Goal: Information Seeking & Learning: Learn about a topic

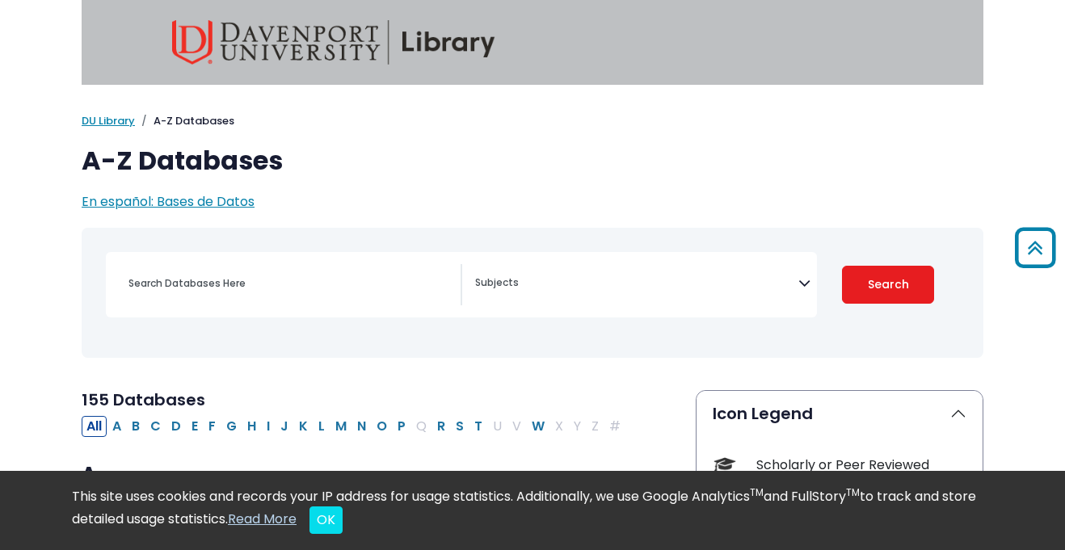
scroll to position [299, 0]
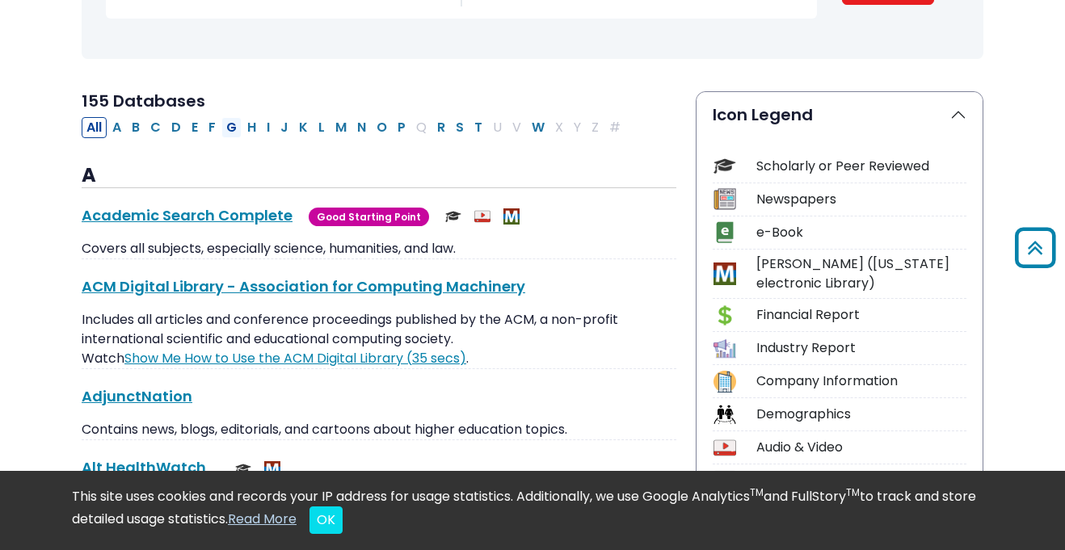
click at [240, 124] on button "G" at bounding box center [231, 127] width 20 height 21
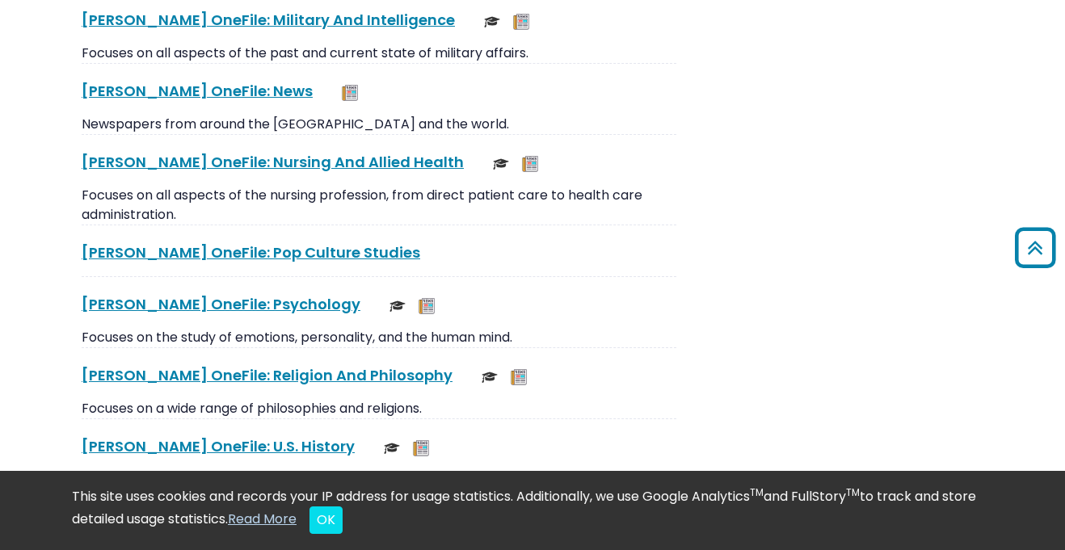
scroll to position [3342, 0]
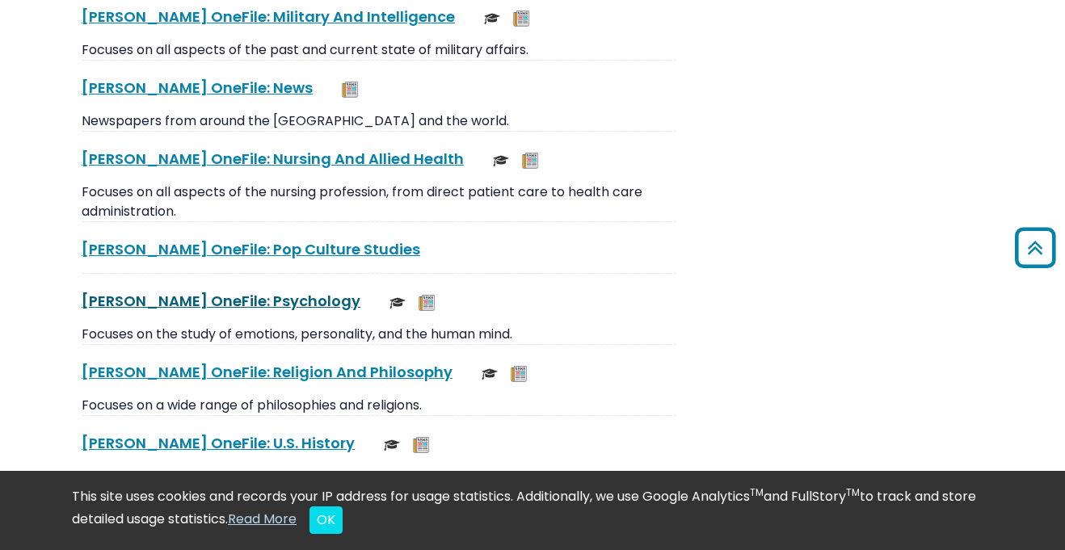
click at [210, 305] on link "[PERSON_NAME] OneFile: Psychology This link opens in a new window" at bounding box center [221, 301] width 279 height 20
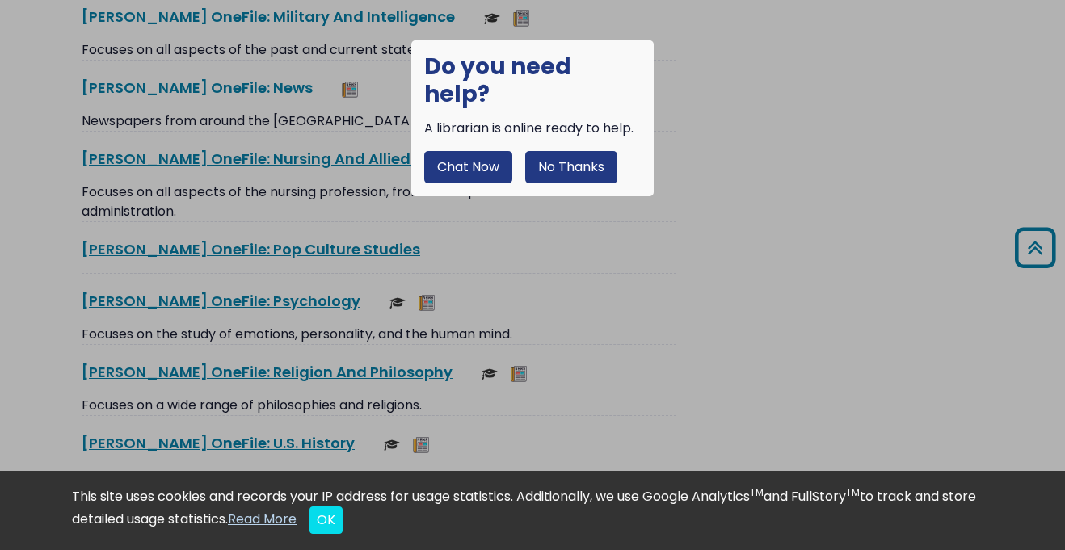
click at [579, 151] on button "No Thanks" at bounding box center [571, 167] width 92 height 32
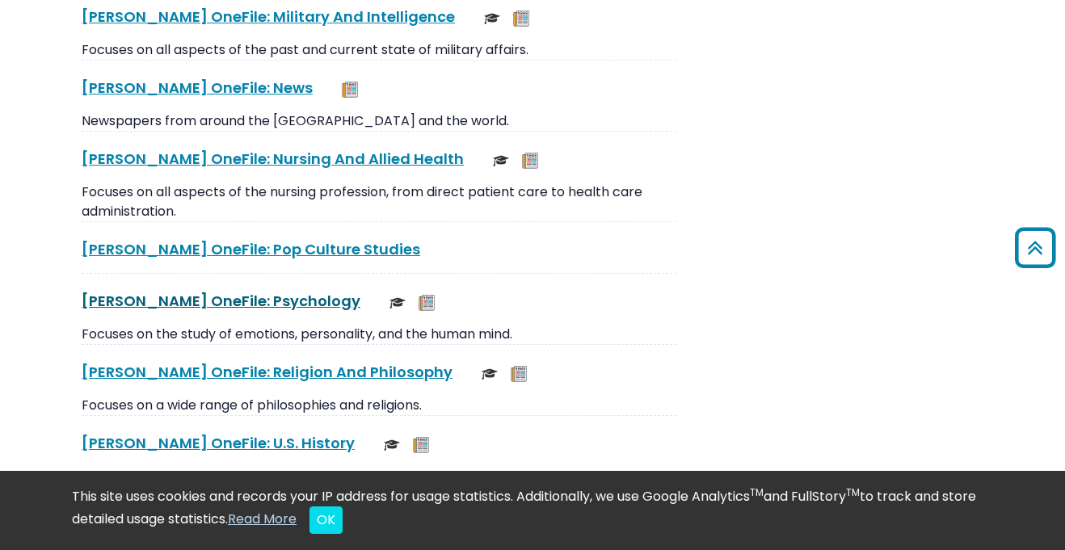
click at [235, 302] on link "[PERSON_NAME] OneFile: Psychology This link opens in a new window" at bounding box center [221, 301] width 279 height 20
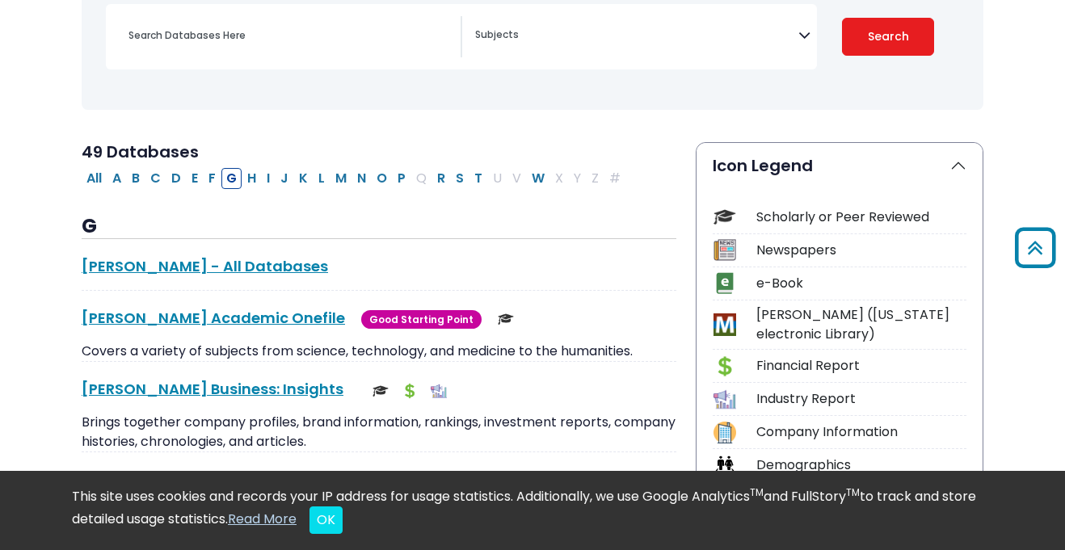
scroll to position [195, 0]
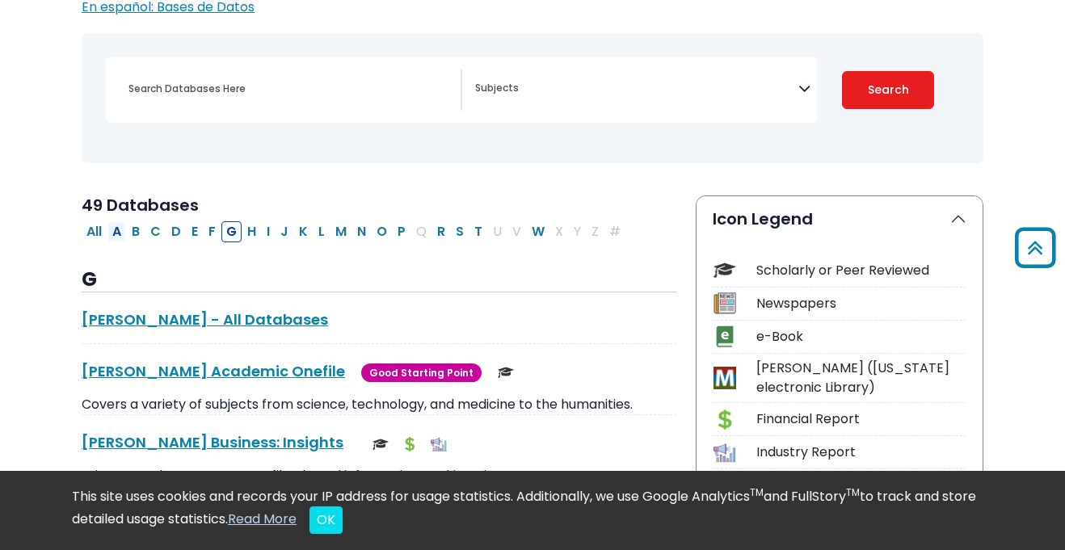
click at [123, 228] on button "A" at bounding box center [116, 231] width 19 height 21
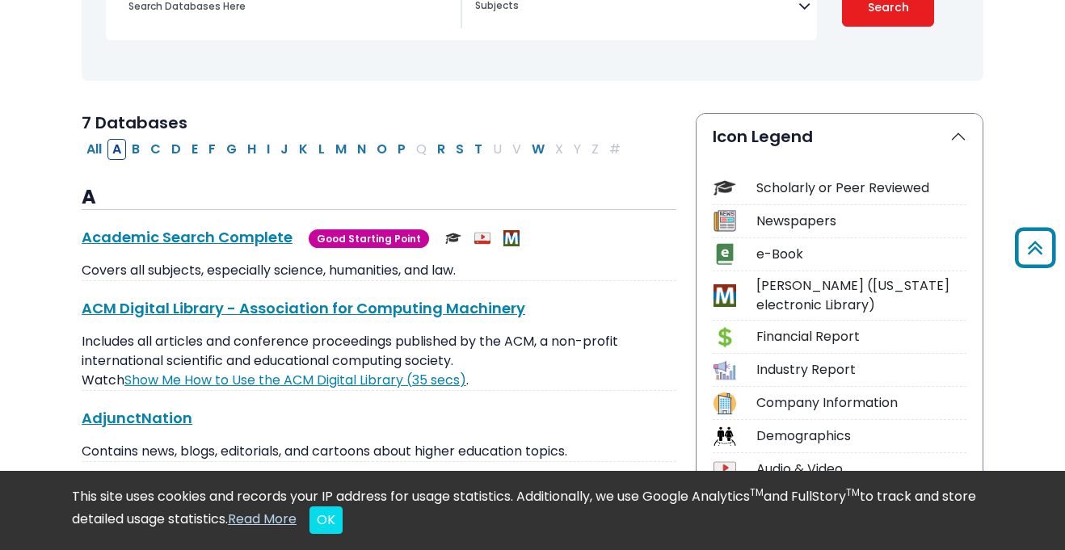
scroll to position [276, 0]
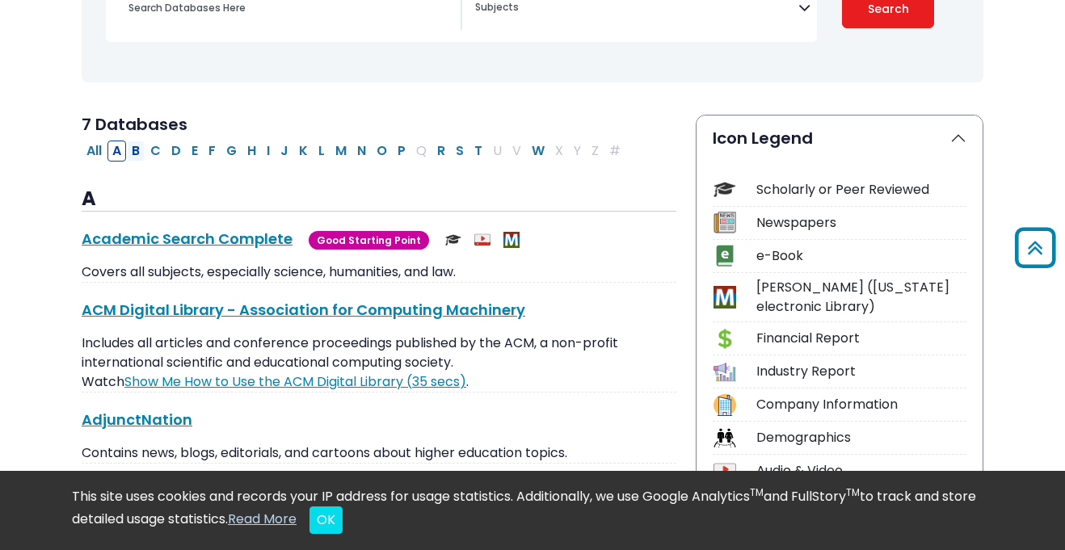
click at [132, 147] on button "B" at bounding box center [136, 151] width 18 height 21
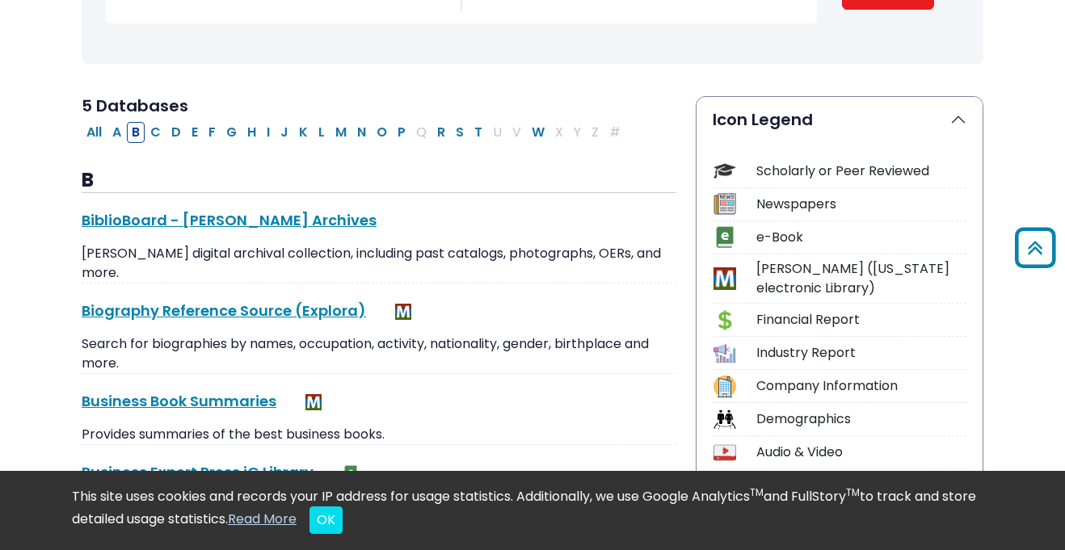
scroll to position [292, 0]
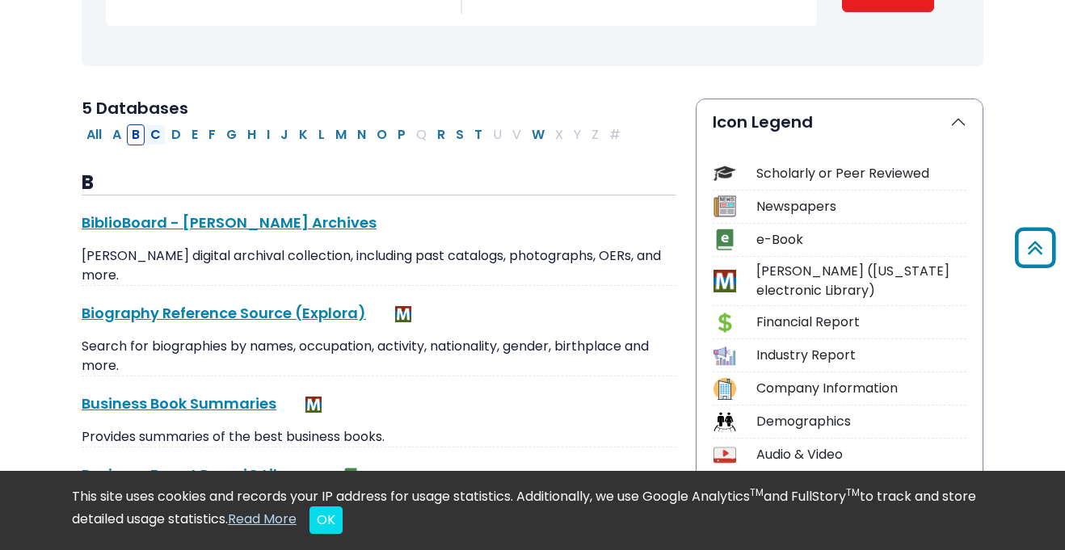
click at [154, 133] on button "C" at bounding box center [155, 134] width 20 height 21
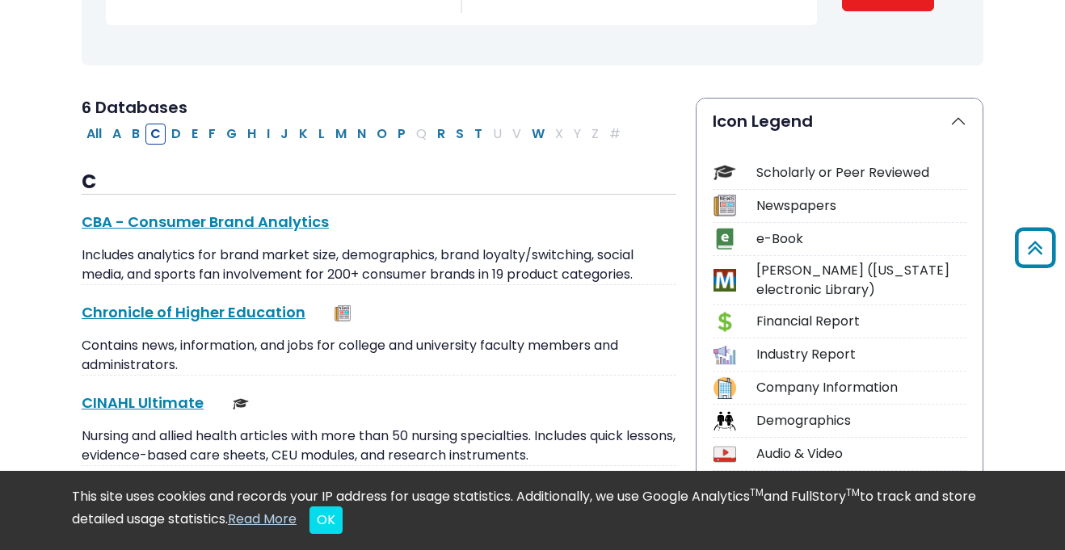
scroll to position [276, 0]
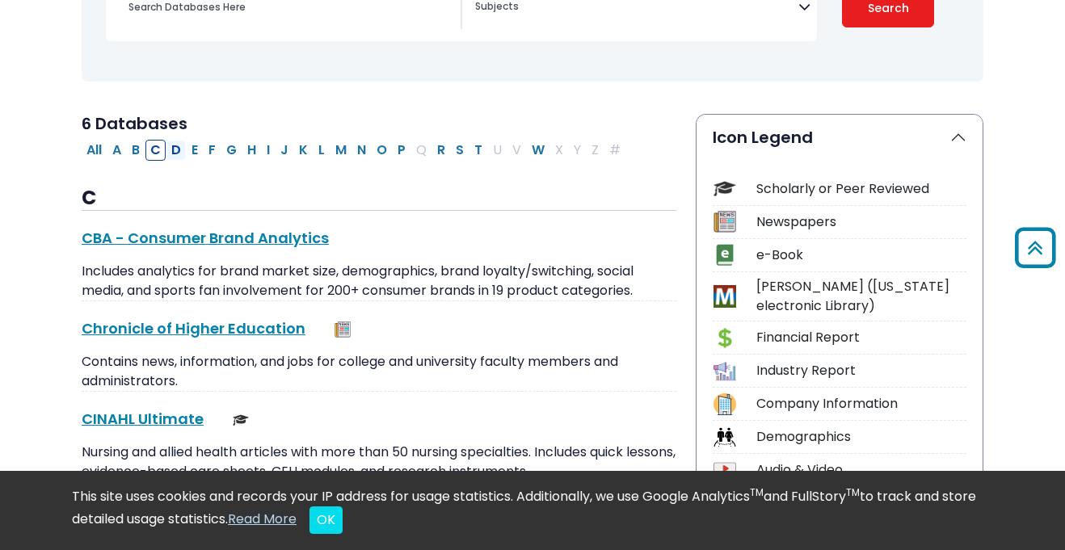
click at [179, 154] on button "D" at bounding box center [175, 150] width 19 height 21
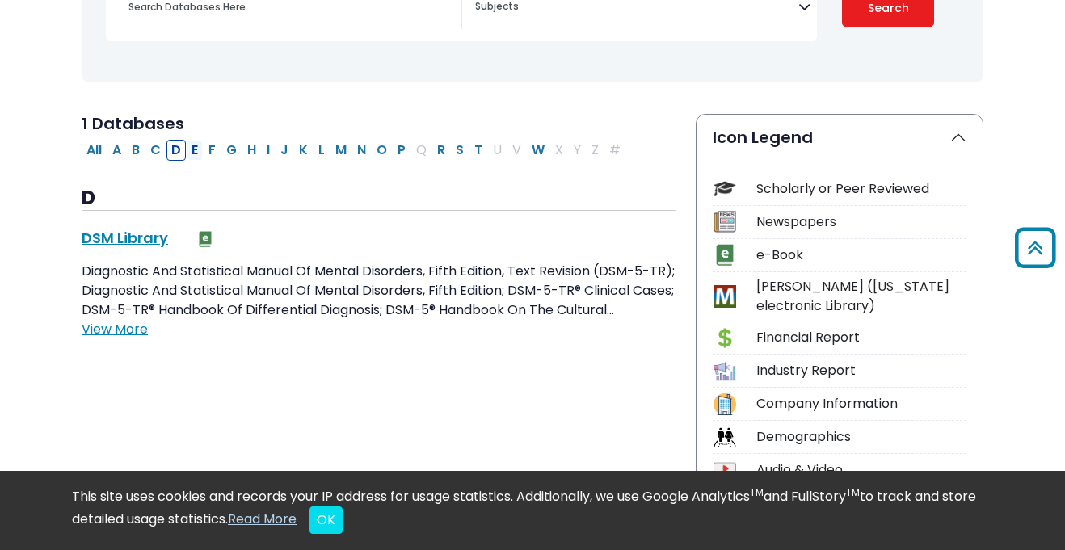
click at [201, 156] on button "E" at bounding box center [195, 150] width 16 height 21
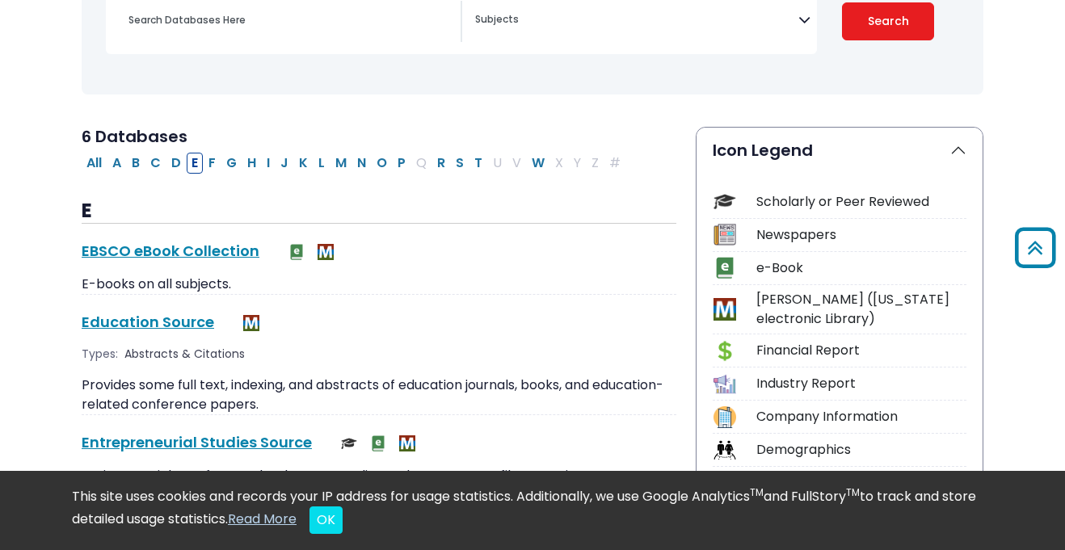
scroll to position [260, 0]
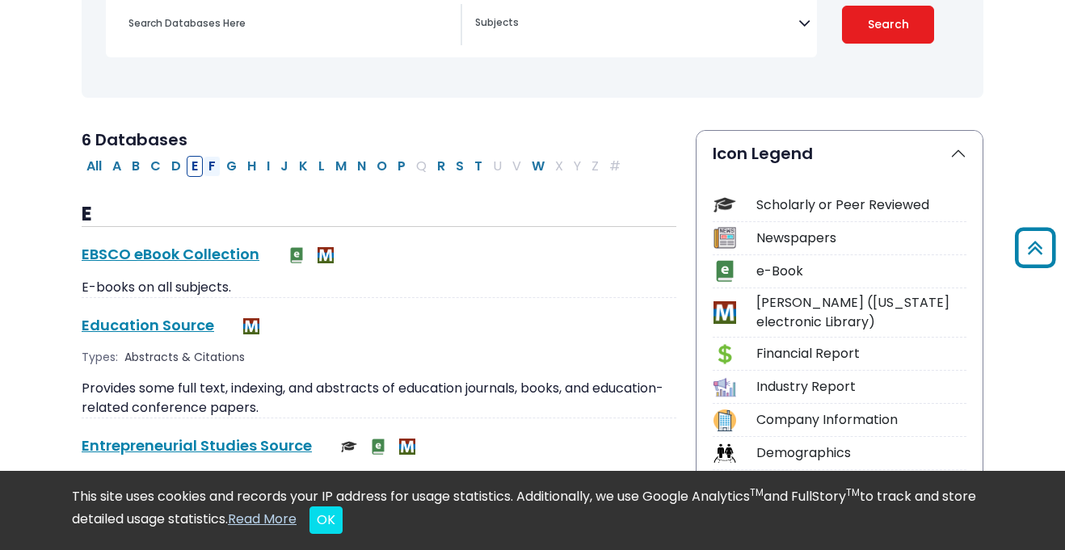
click at [219, 165] on button "F" at bounding box center [212, 166] width 17 height 21
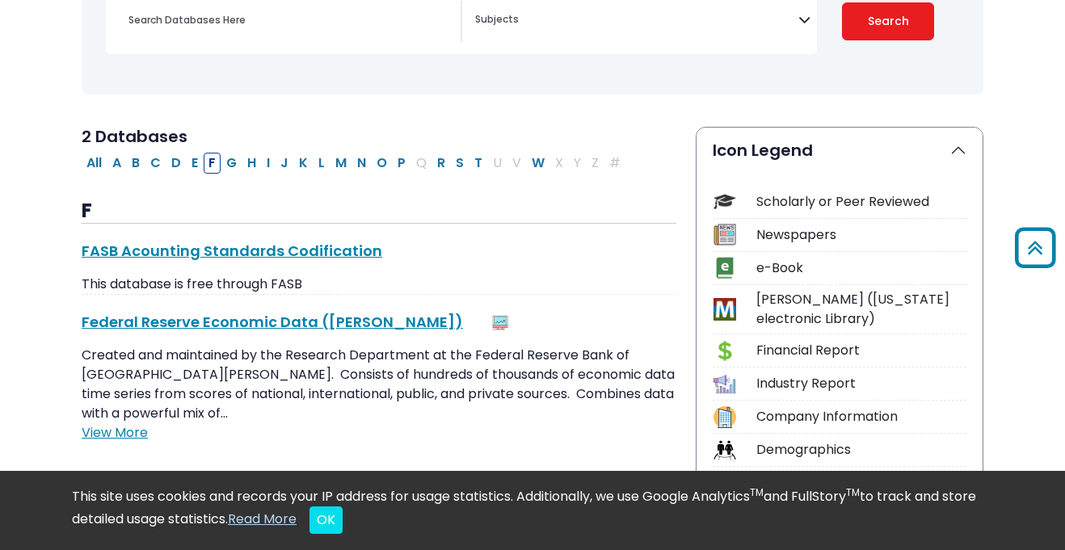
scroll to position [253, 0]
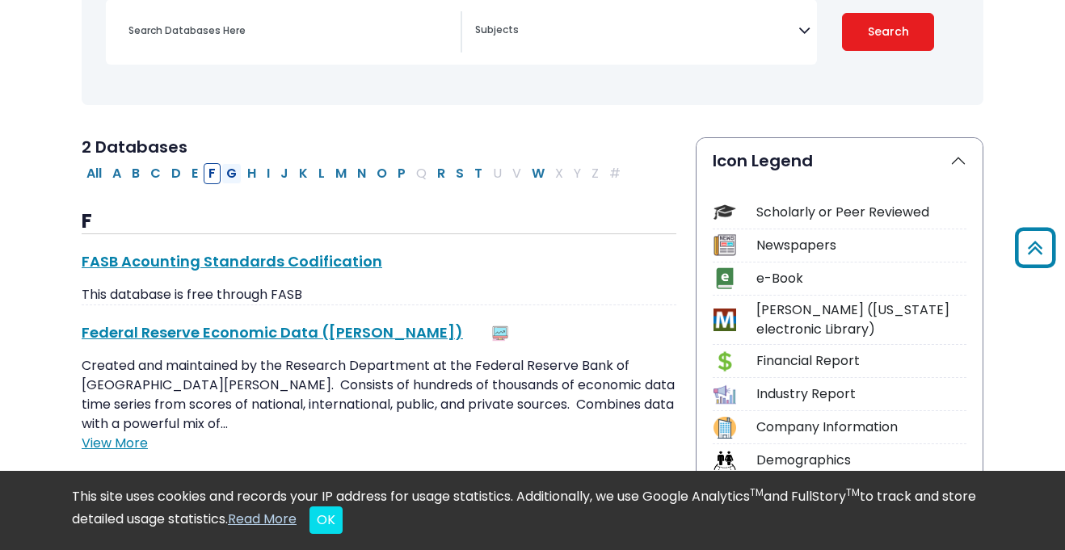
click at [240, 166] on button "G" at bounding box center [231, 173] width 20 height 21
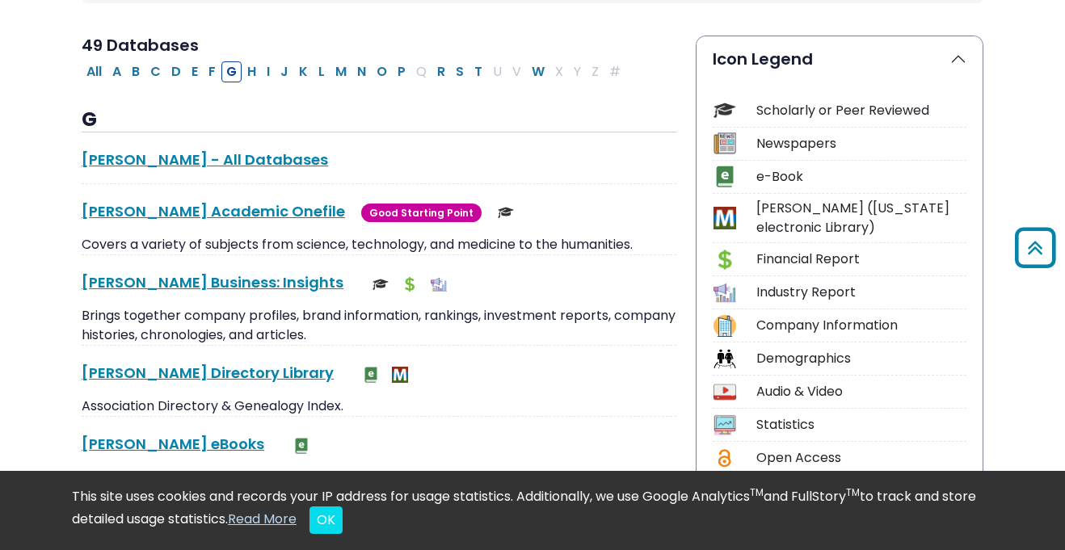
scroll to position [352, 0]
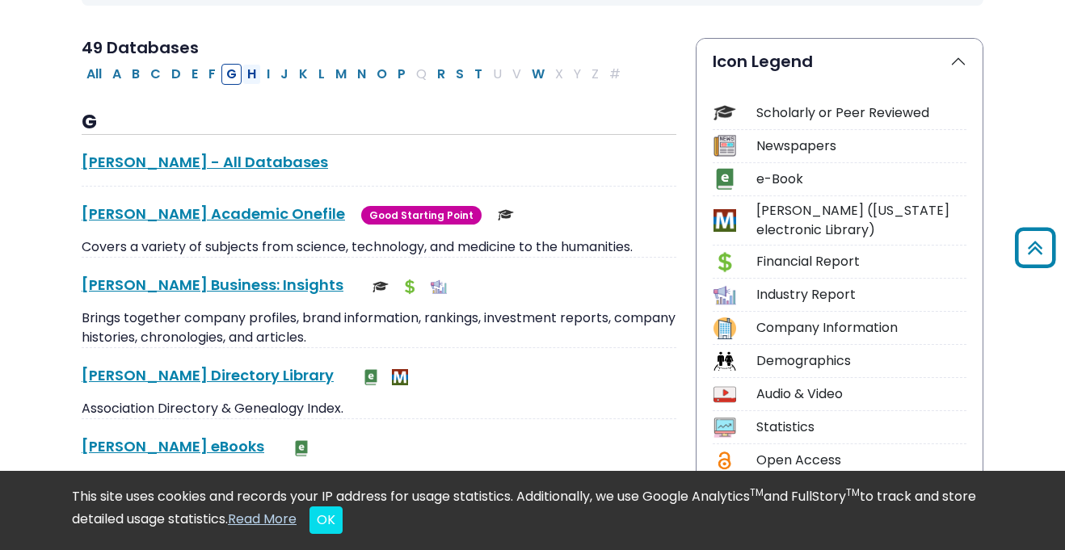
click at [256, 77] on button "H" at bounding box center [251, 74] width 19 height 21
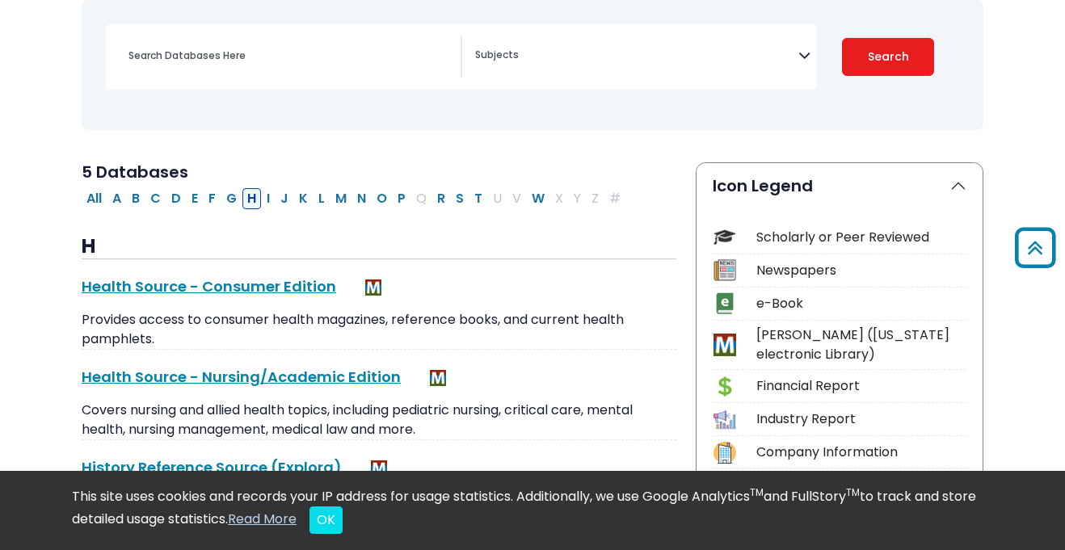
scroll to position [221, 0]
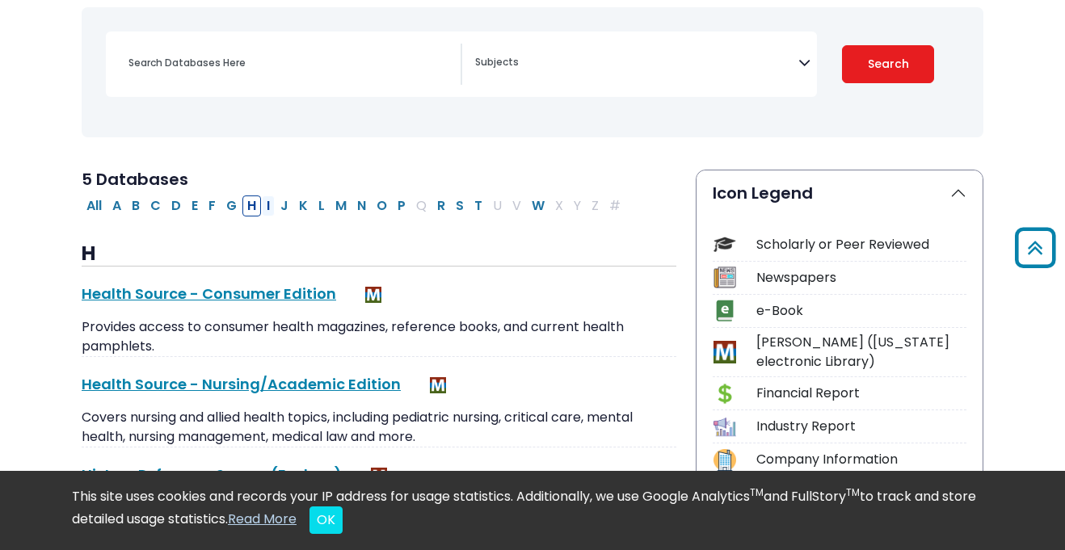
click at [266, 210] on button "I" at bounding box center [268, 206] width 13 height 21
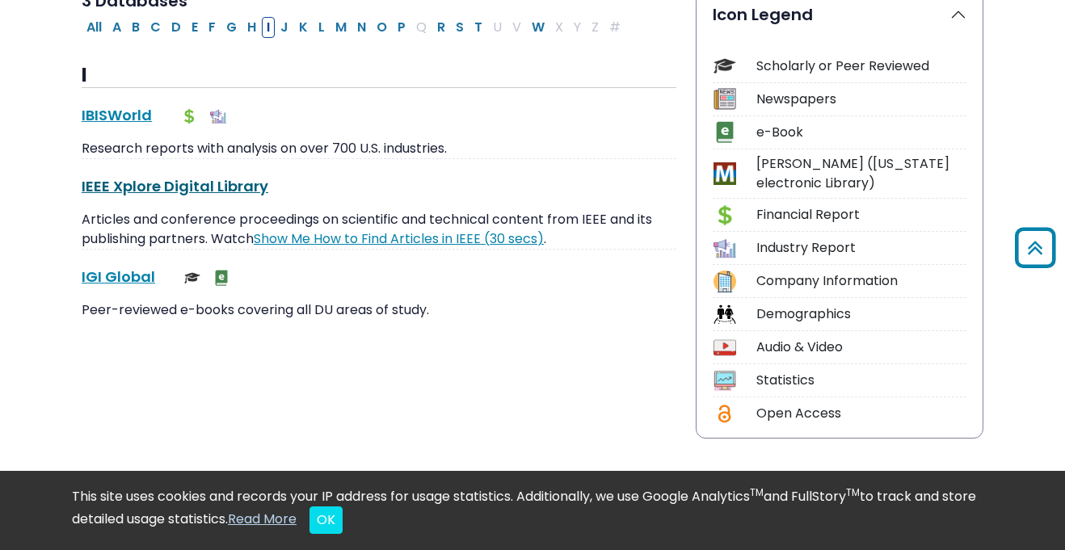
scroll to position [402, 0]
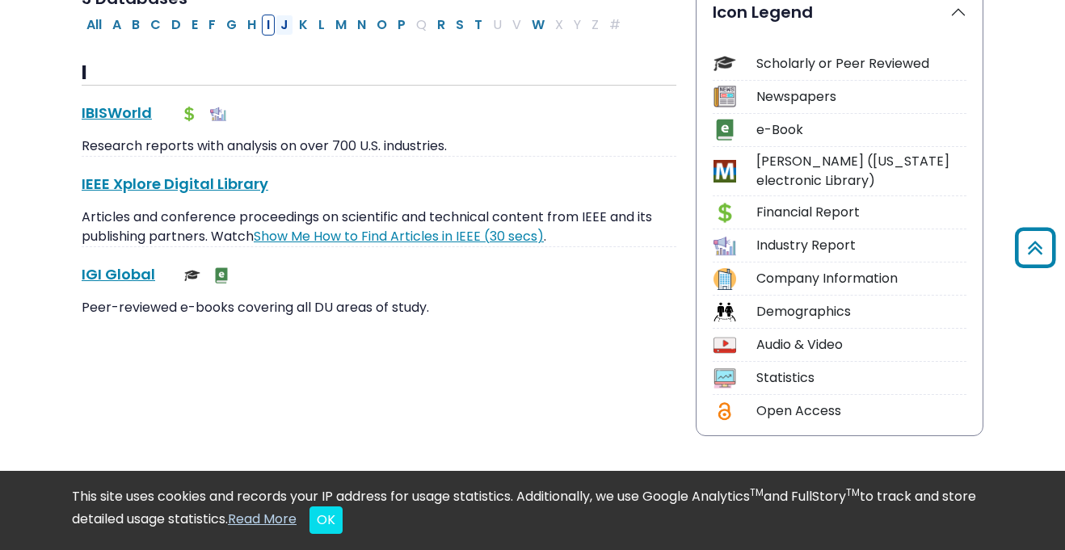
click at [289, 23] on button "J" at bounding box center [285, 25] width 18 height 21
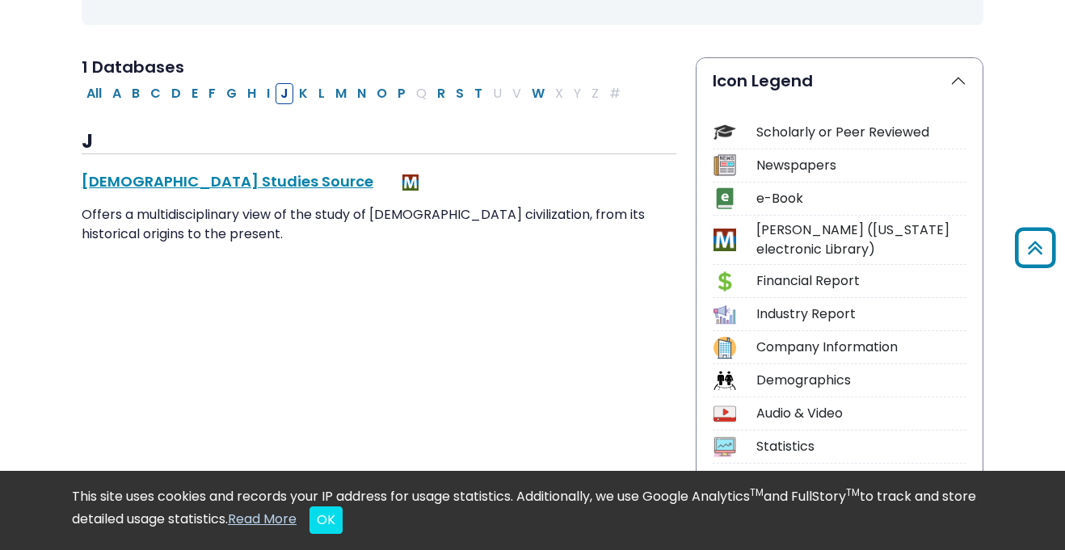
scroll to position [325, 0]
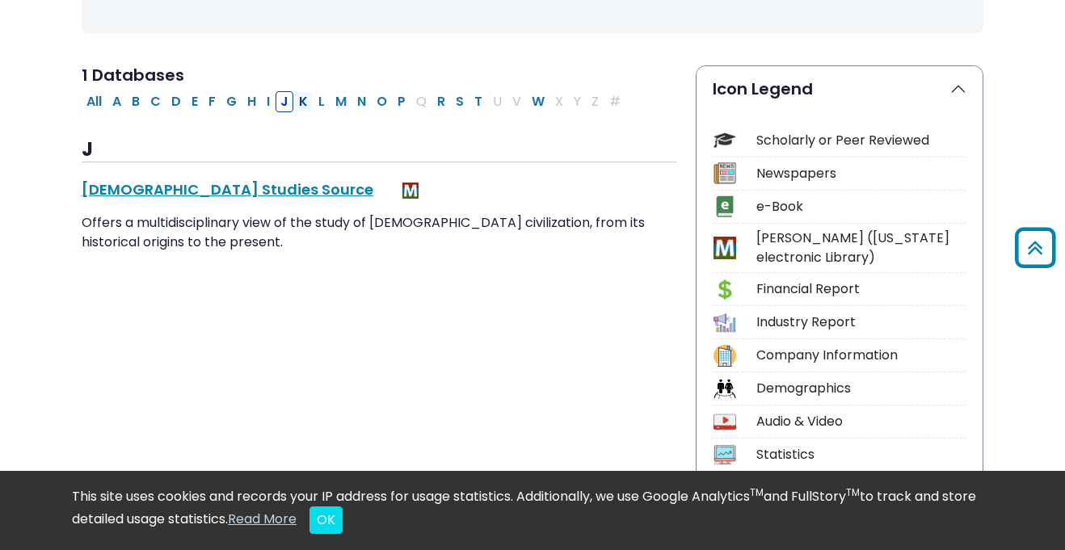
click at [303, 93] on button "K" at bounding box center [303, 101] width 19 height 21
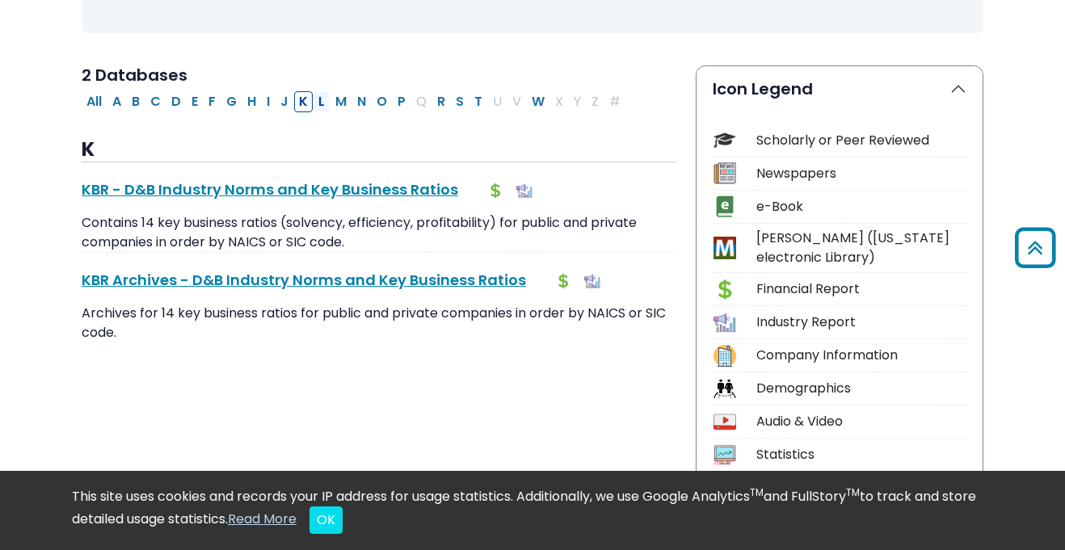
click at [327, 97] on button "L" at bounding box center [322, 101] width 16 height 21
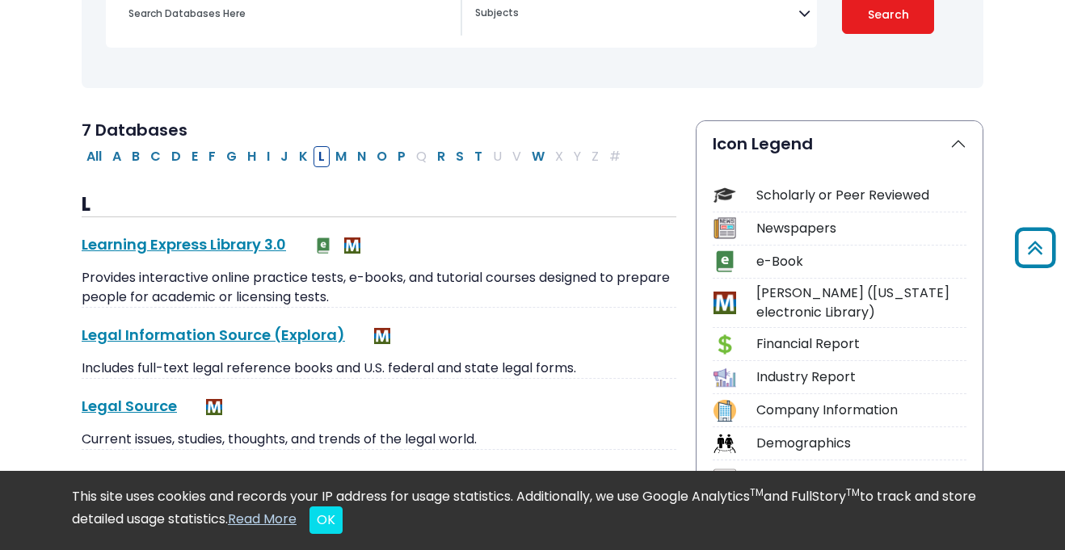
scroll to position [206, 0]
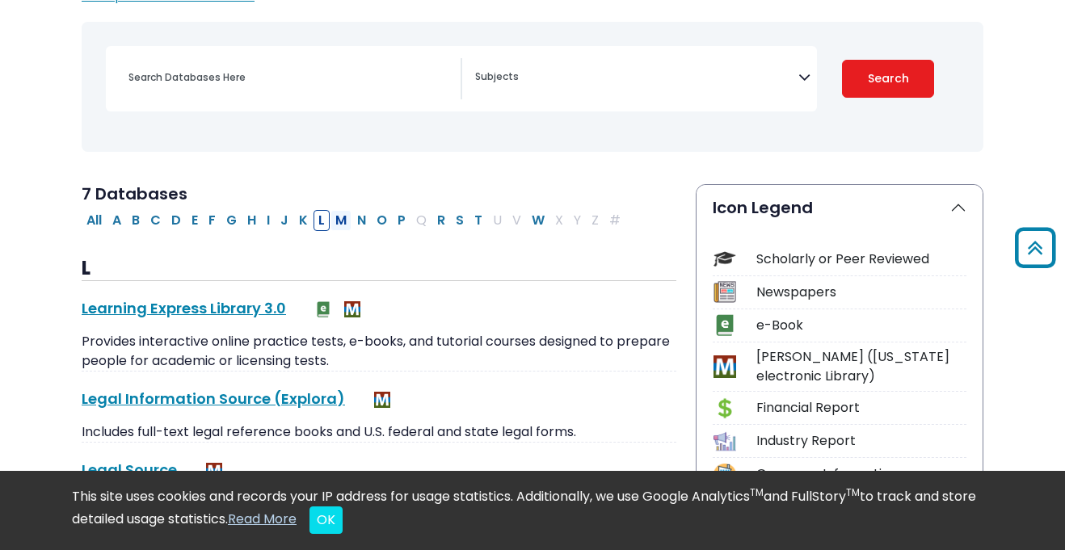
click at [335, 221] on button "M" at bounding box center [340, 220] width 21 height 21
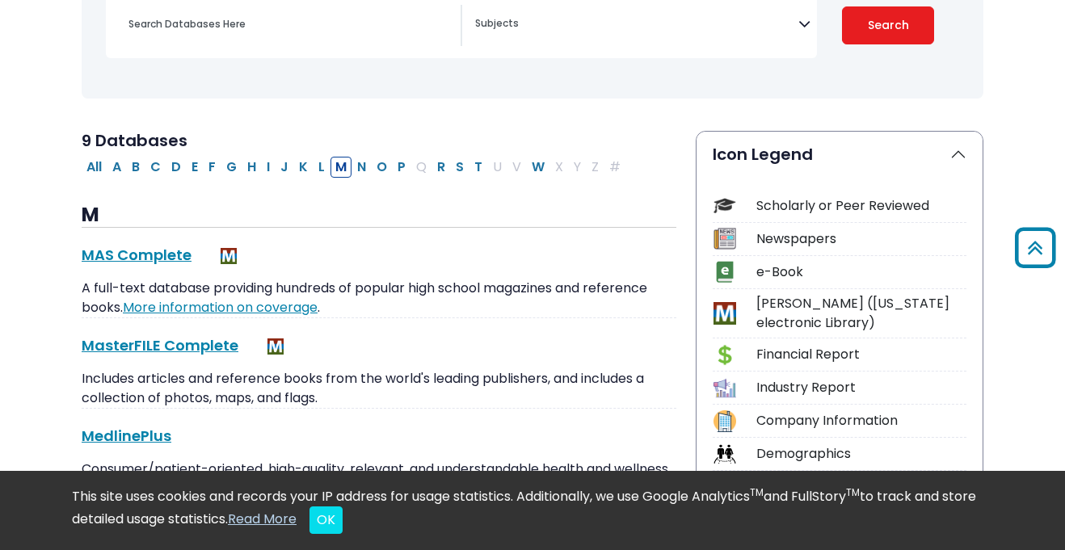
scroll to position [91, 0]
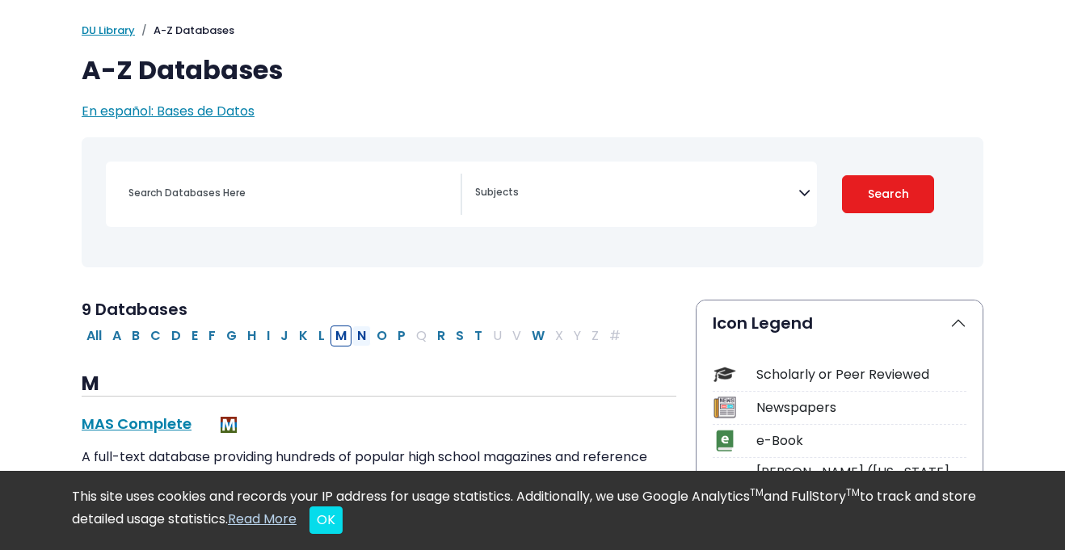
click at [354, 331] on button "N" at bounding box center [361, 336] width 19 height 21
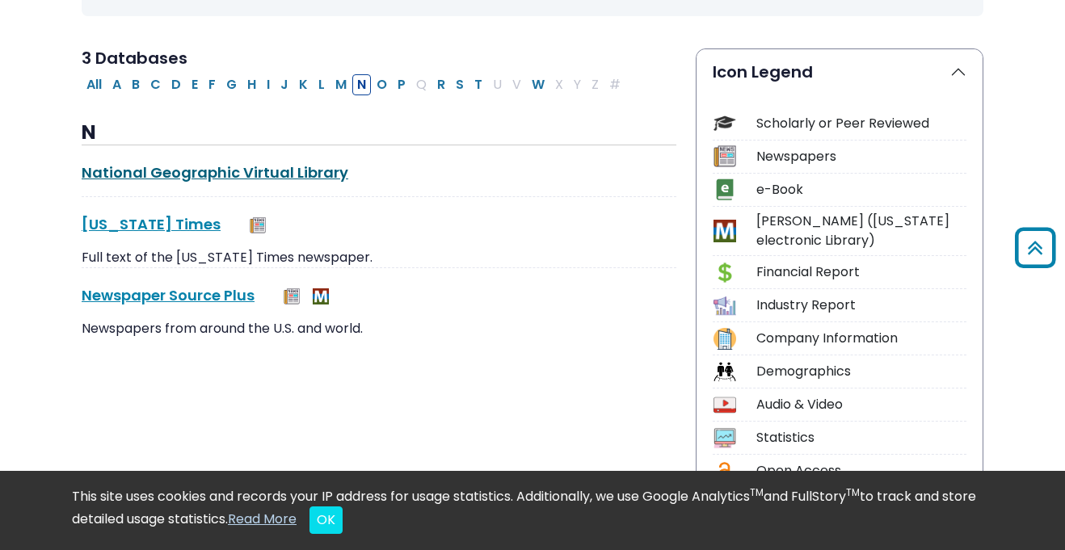
scroll to position [332, 0]
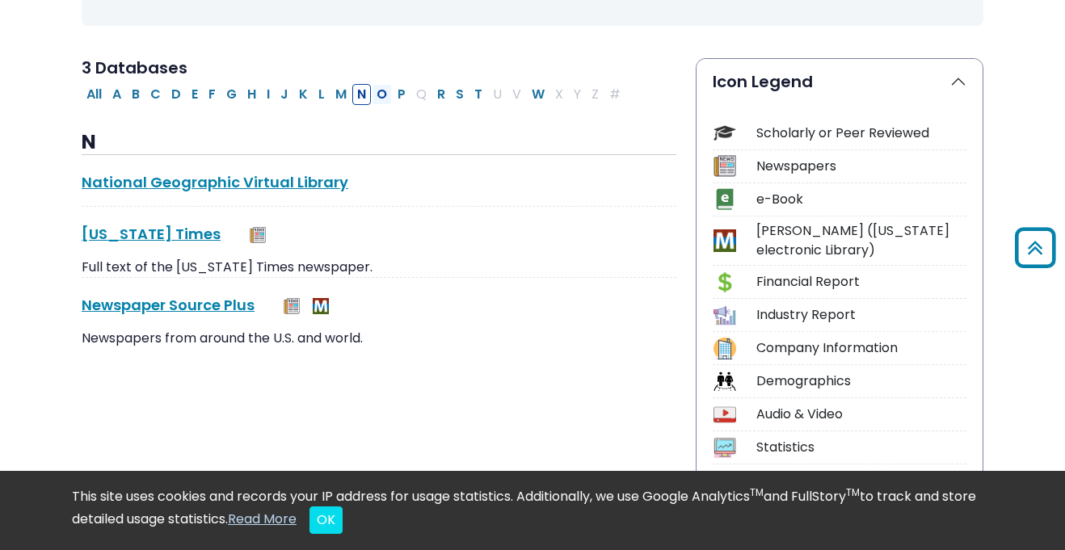
click at [389, 95] on button "O" at bounding box center [382, 94] width 20 height 21
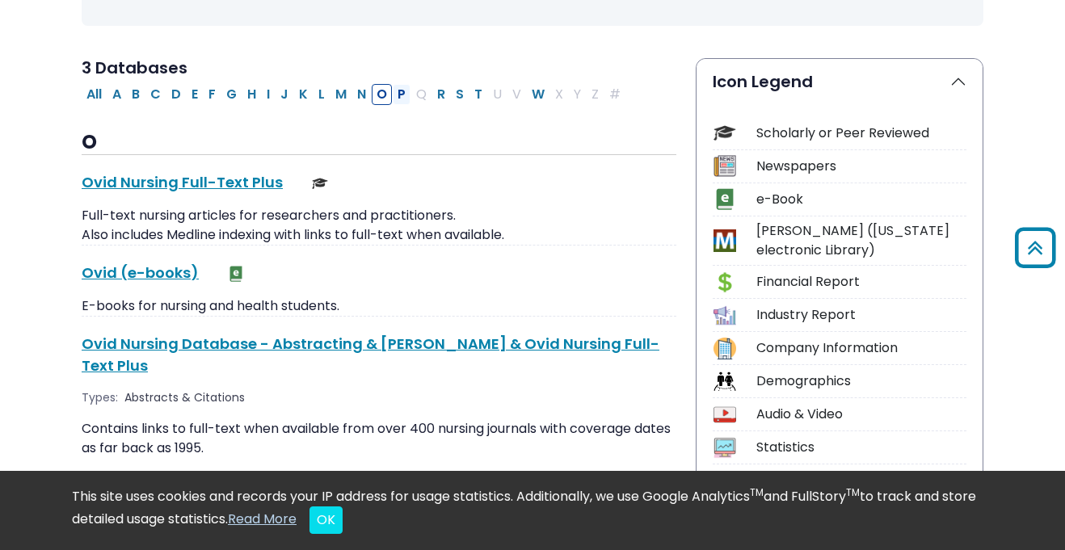
click at [402, 91] on button "P" at bounding box center [402, 94] width 18 height 21
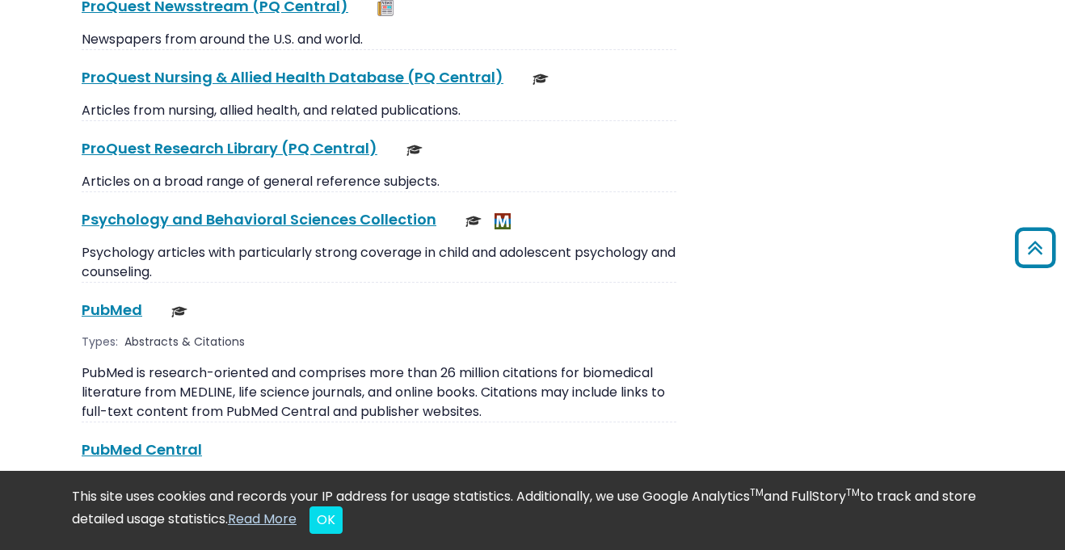
scroll to position [2526, 0]
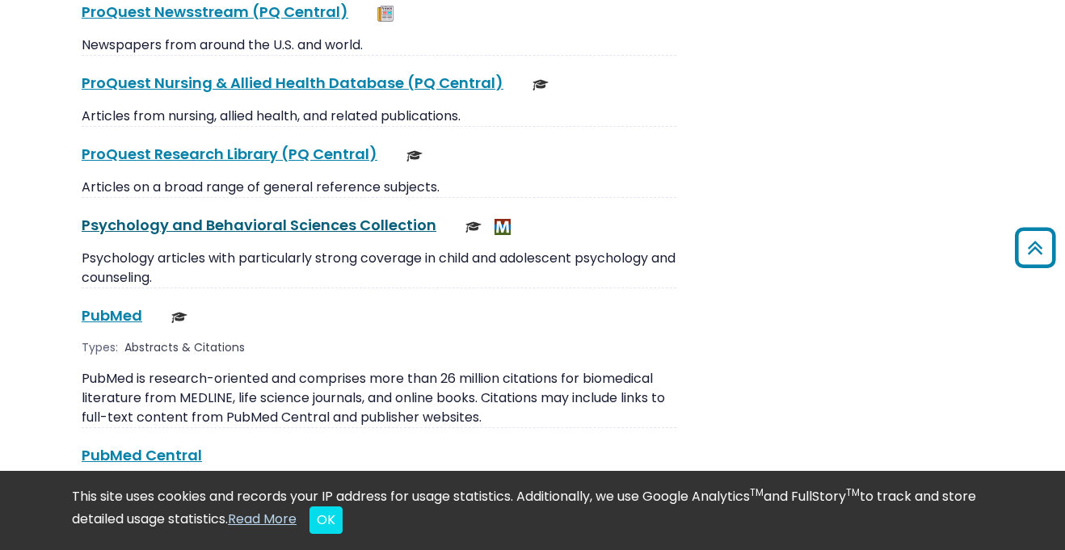
click at [317, 215] on link "Psychology and Behavioral Sciences Collection This link opens in a new window" at bounding box center [259, 225] width 355 height 20
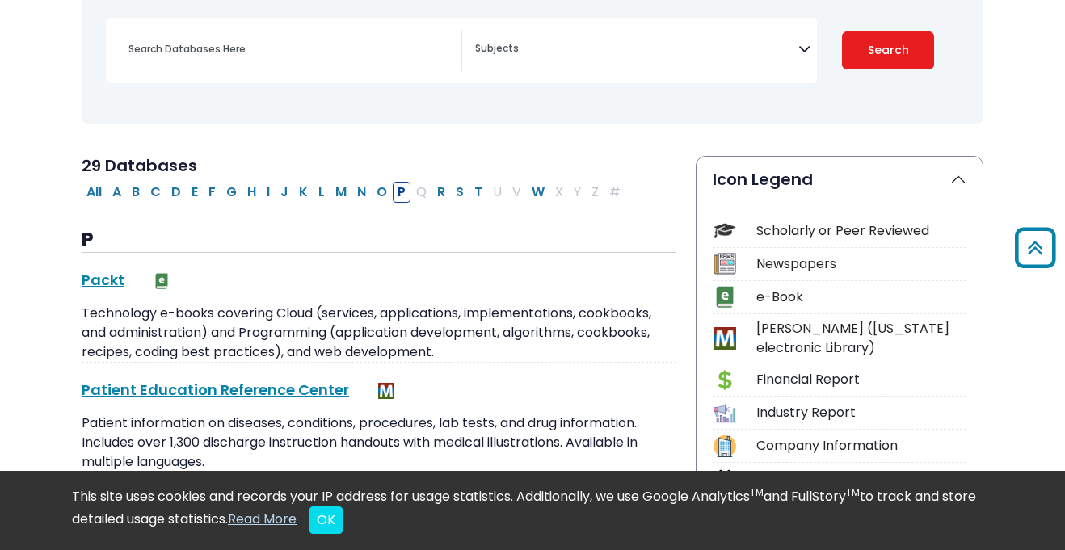
scroll to position [229, 0]
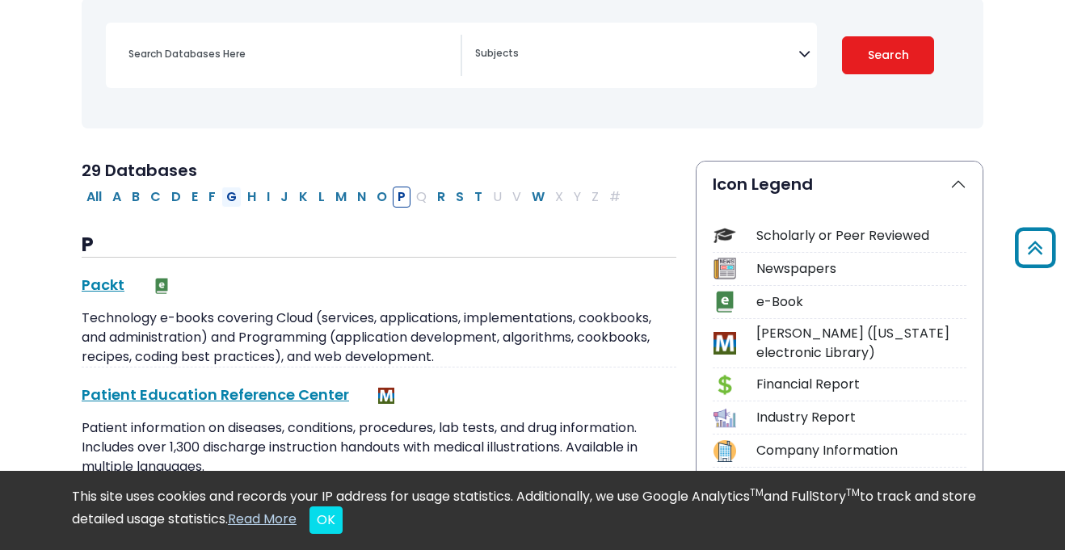
click at [237, 201] on button "G" at bounding box center [231, 197] width 20 height 21
select select "Database Subject Filter"
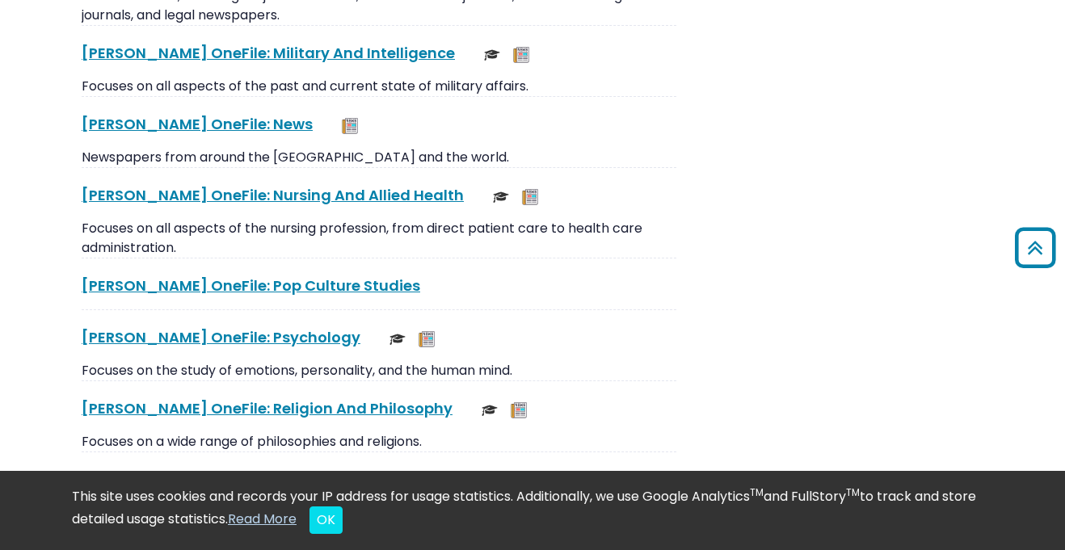
scroll to position [3336, 0]
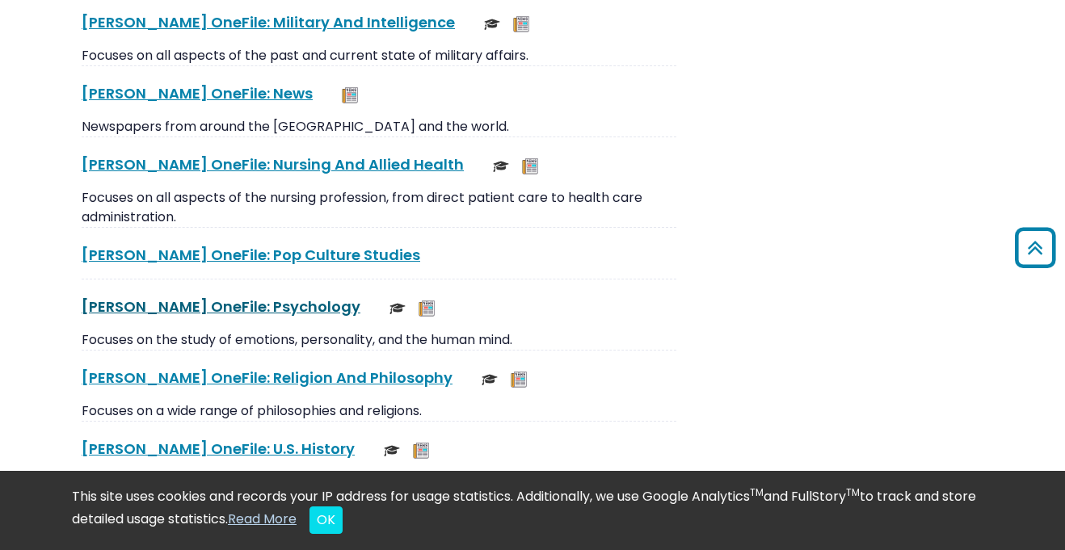
click at [230, 310] on link "[PERSON_NAME] OneFile: Psychology This link opens in a new window" at bounding box center [221, 307] width 279 height 20
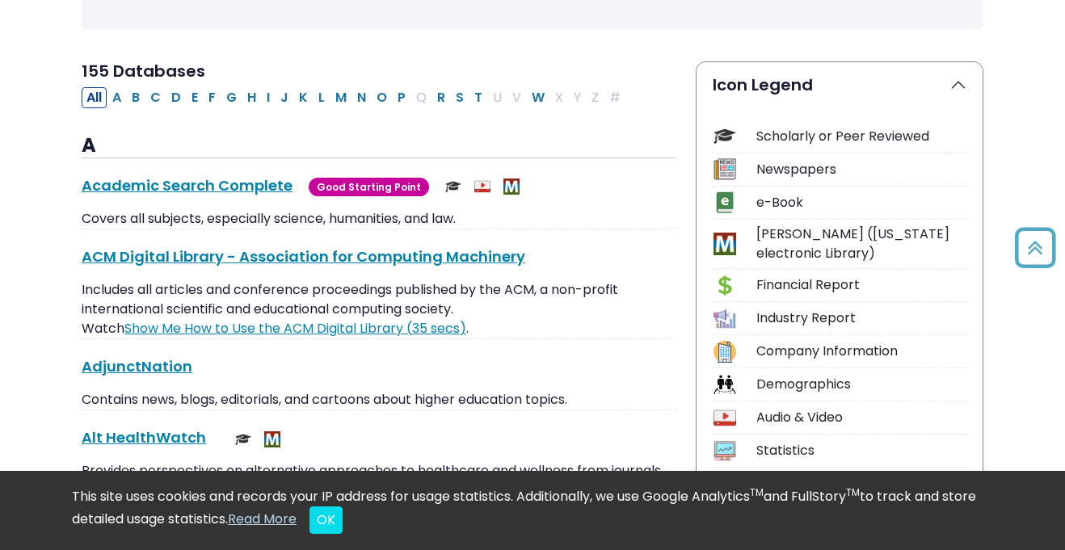
scroll to position [330, 0]
click at [340, 98] on button "M" at bounding box center [340, 96] width 21 height 21
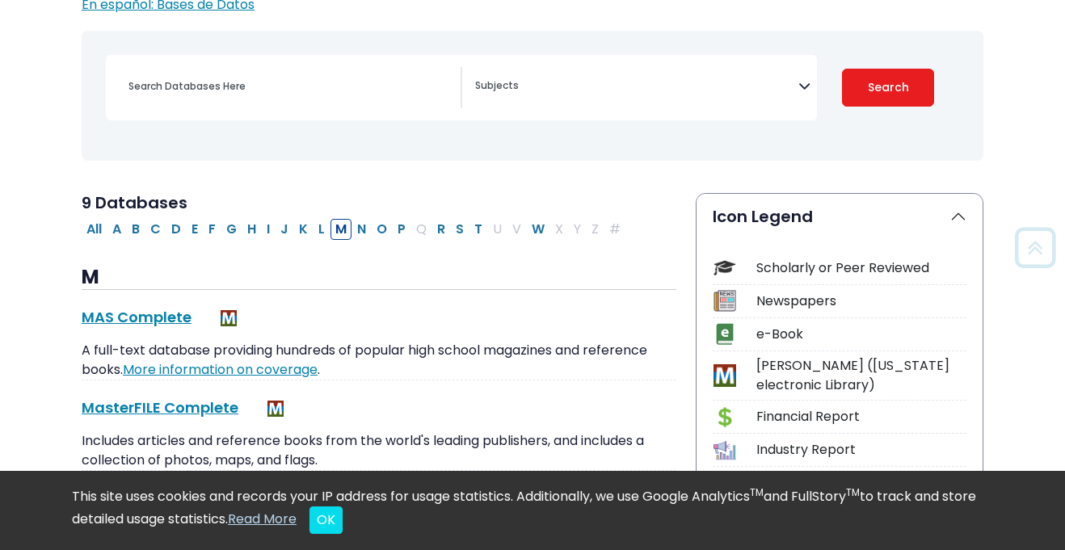
scroll to position [203, 0]
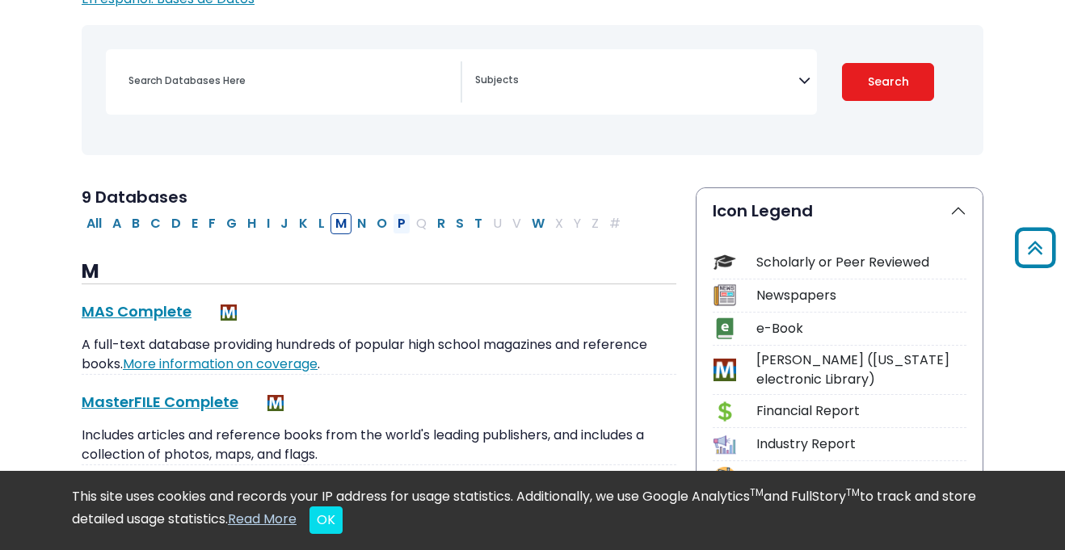
click at [397, 224] on button "P" at bounding box center [402, 223] width 18 height 21
select select "Database Subject Filter"
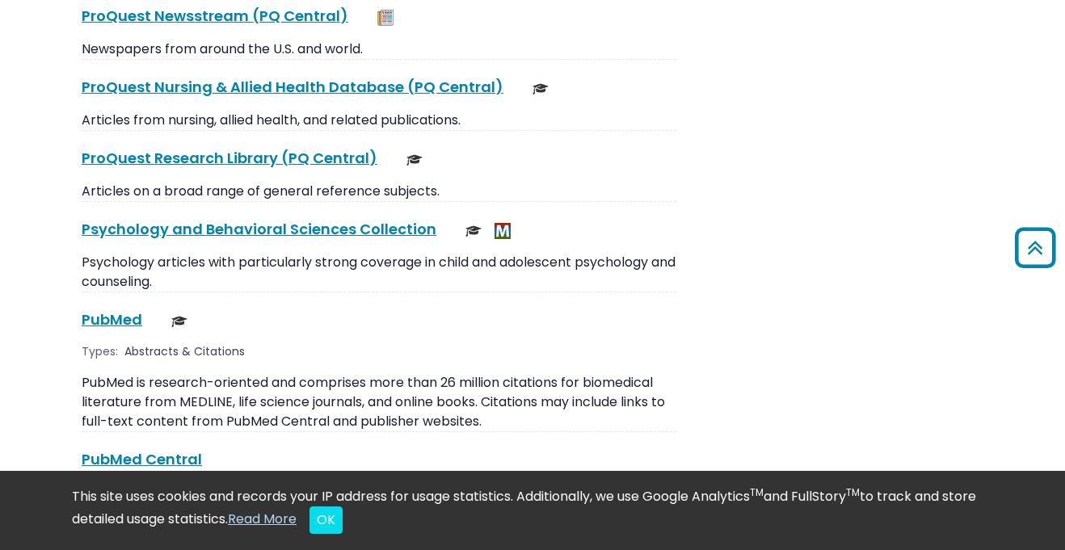
scroll to position [2520, 0]
